Goal: Check status

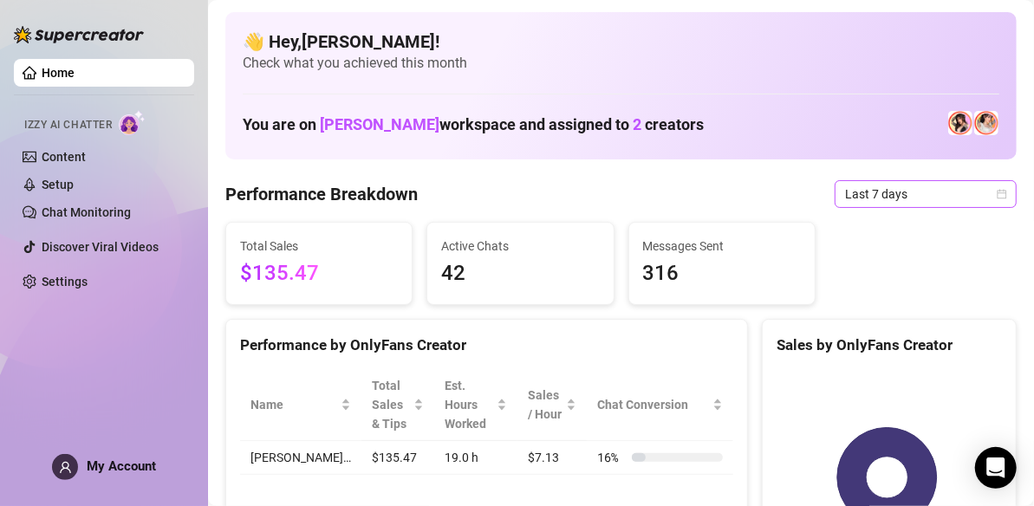
click at [998, 192] on icon "calendar" at bounding box center [1003, 194] width 10 height 10
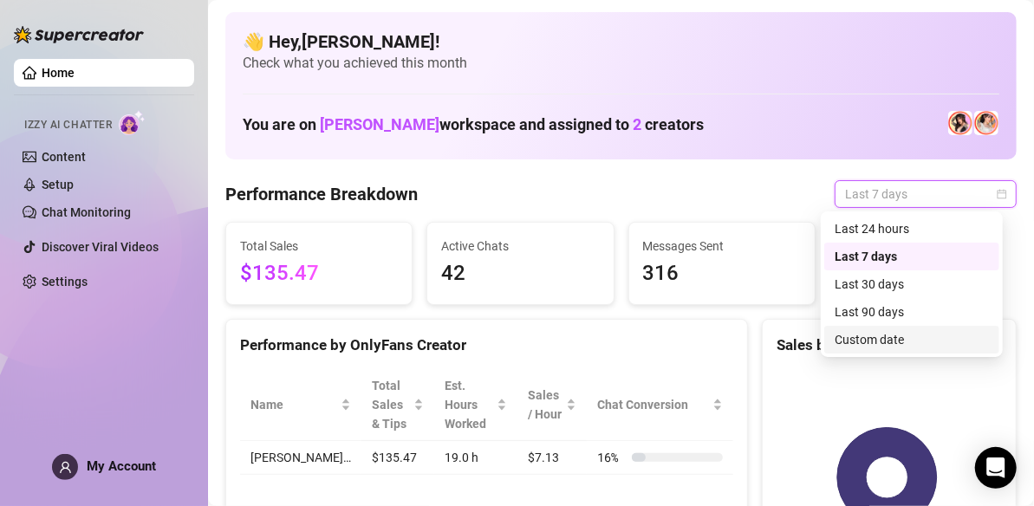
click at [902, 338] on div "Custom date" at bounding box center [912, 339] width 154 height 19
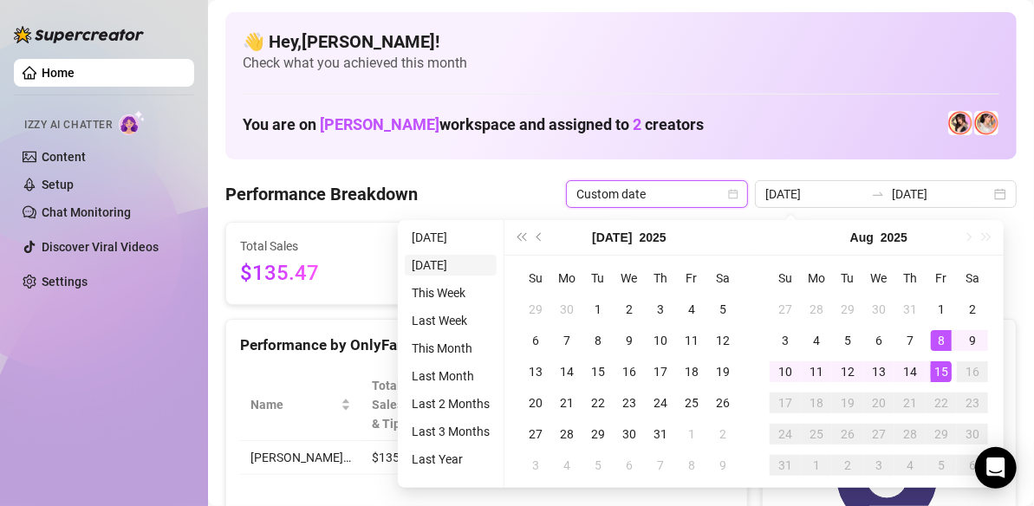
type input "[DATE]"
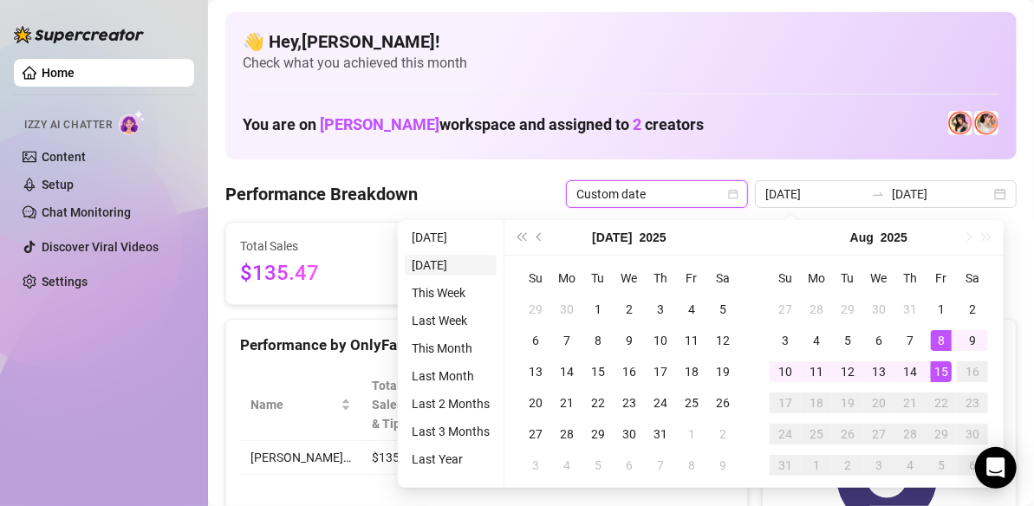
type input "[DATE]"
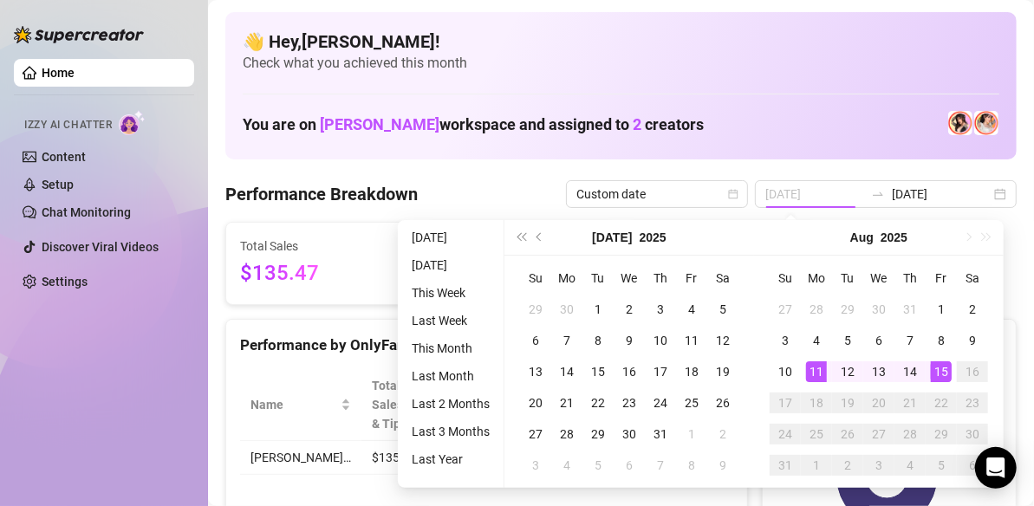
click at [806, 368] on div "11" at bounding box center [816, 371] width 21 height 21
type input "[DATE]"
click at [752, 147] on div "👋 Hey, [PERSON_NAME] ! Check what you achieved this month You are on [PERSON_NA…" at bounding box center [620, 85] width 791 height 147
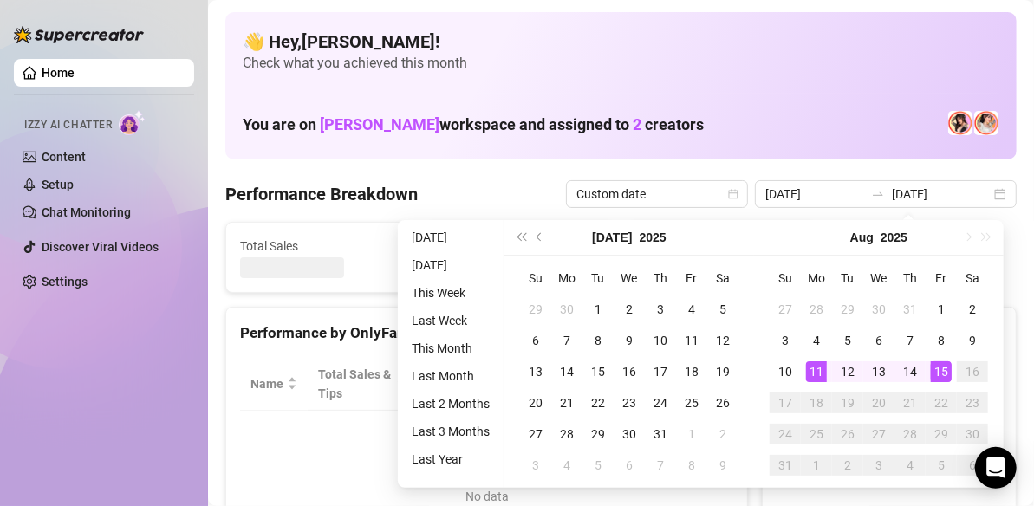
type input "[DATE]"
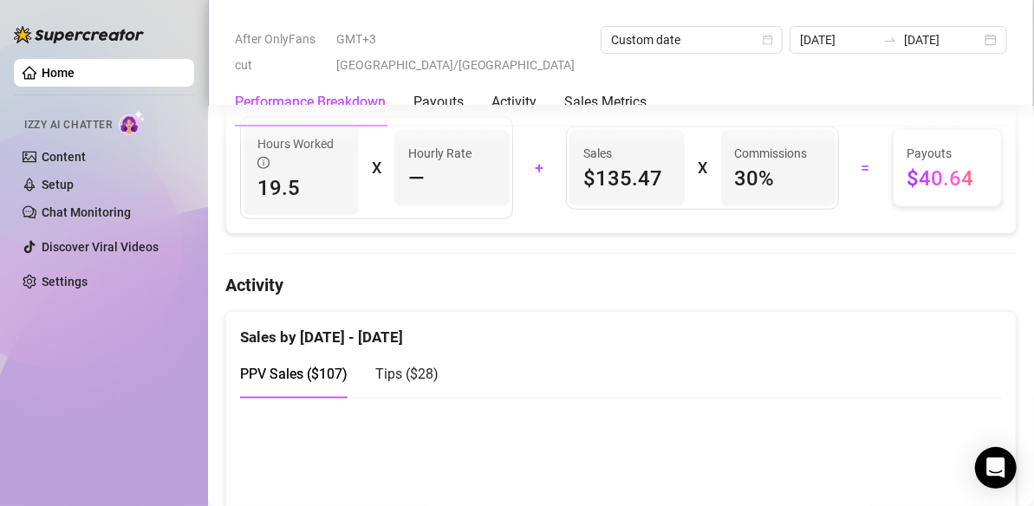
scroll to position [711, 0]
